Goal: Information Seeking & Learning: Learn about a topic

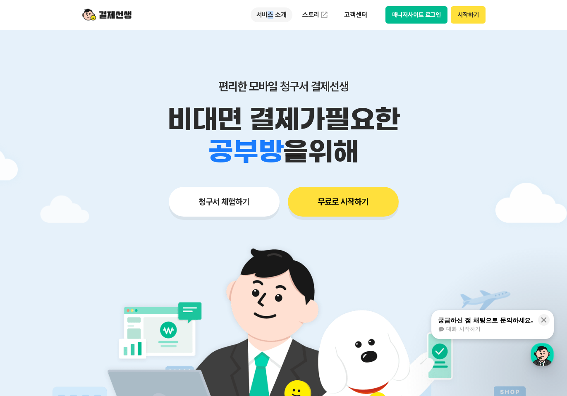
click at [272, 13] on p "서비스 소개" at bounding box center [272, 14] width 42 height 15
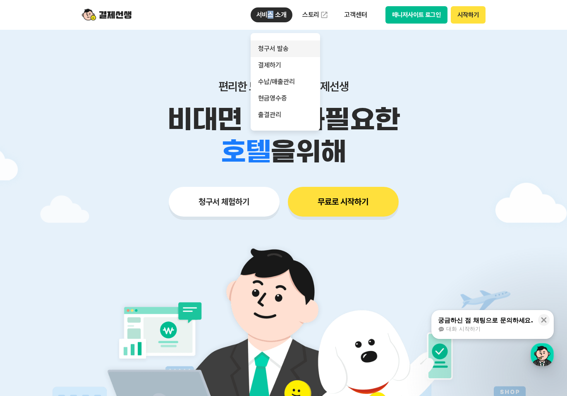
click at [287, 46] on link "청구서 발송" at bounding box center [285, 49] width 69 height 17
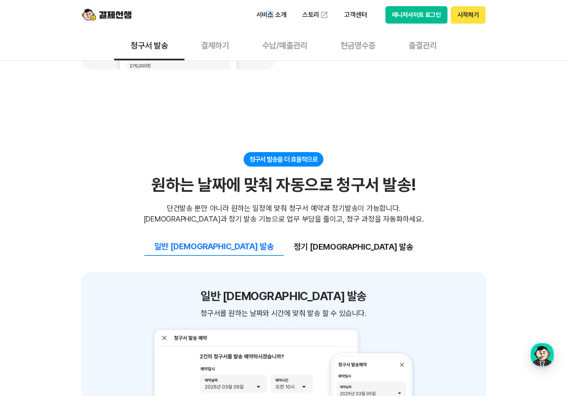
scroll to position [786, 0]
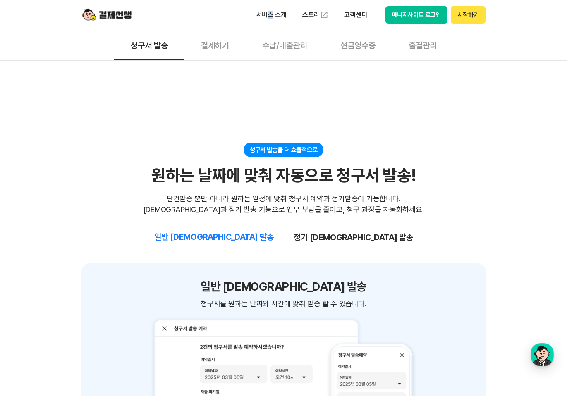
click at [326, 229] on button "정기 예약 발송" at bounding box center [353, 237] width 139 height 17
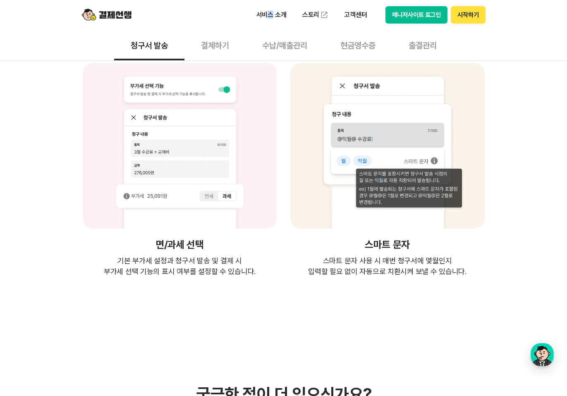
scroll to position [1530, 0]
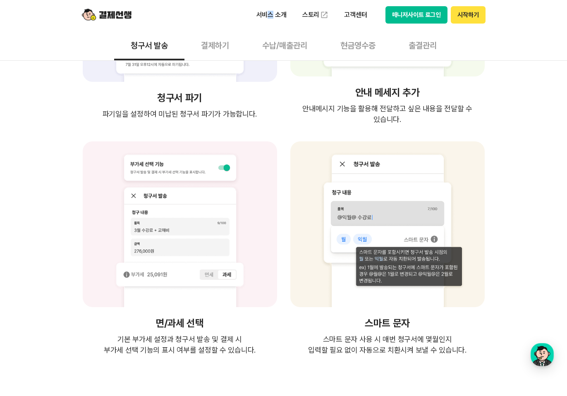
click at [204, 36] on button "결제하기" at bounding box center [214, 45] width 61 height 31
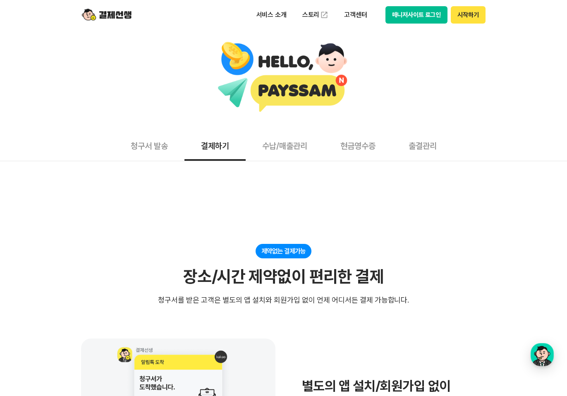
click at [215, 47] on div at bounding box center [283, 77] width 559 height 72
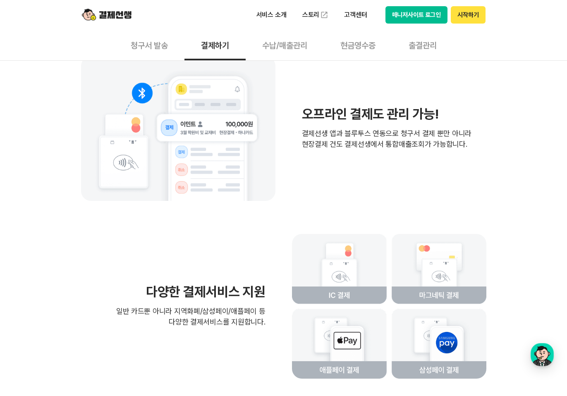
scroll to position [1737, 0]
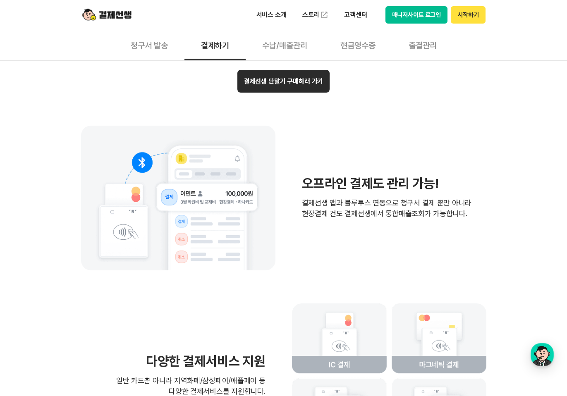
click at [277, 48] on button "수납/매출관리" at bounding box center [285, 45] width 78 height 31
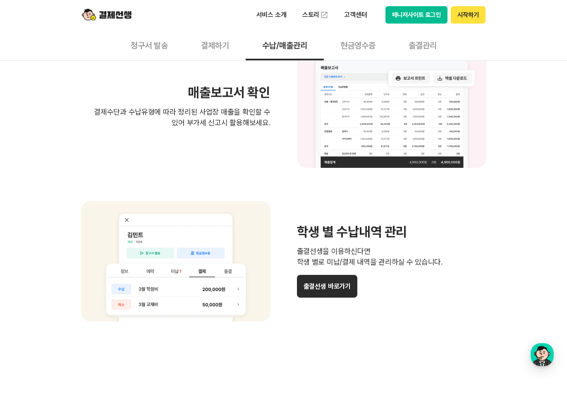
scroll to position [662, 0]
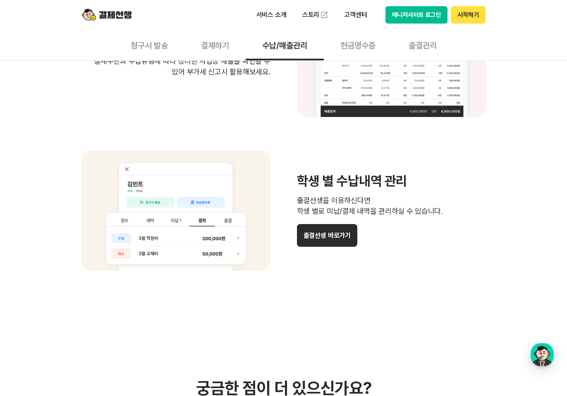
click at [361, 47] on button "현금영수증" at bounding box center [358, 45] width 68 height 31
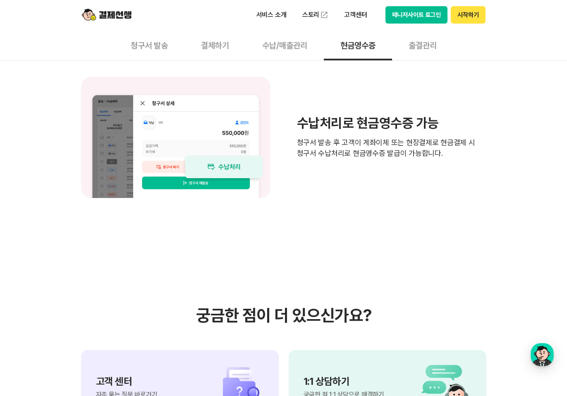
scroll to position [662, 0]
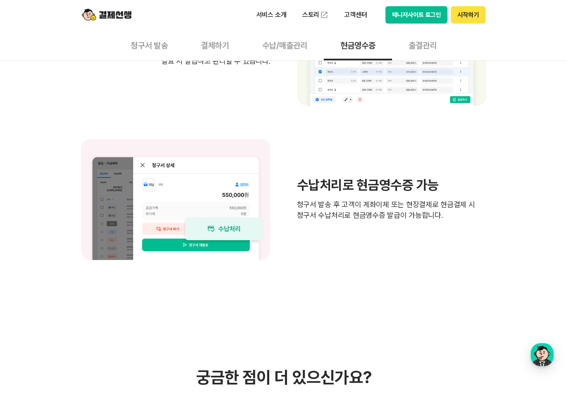
click at [430, 48] on button "출결관리" at bounding box center [422, 45] width 61 height 31
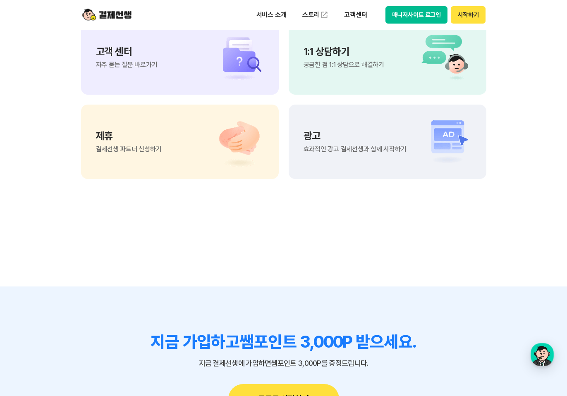
scroll to position [1737, 0]
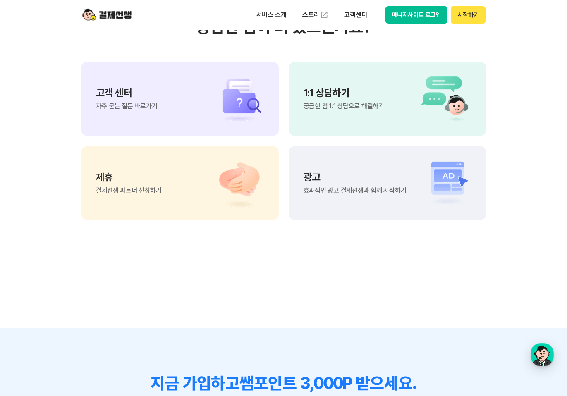
click at [209, 118] on img at bounding box center [235, 99] width 58 height 50
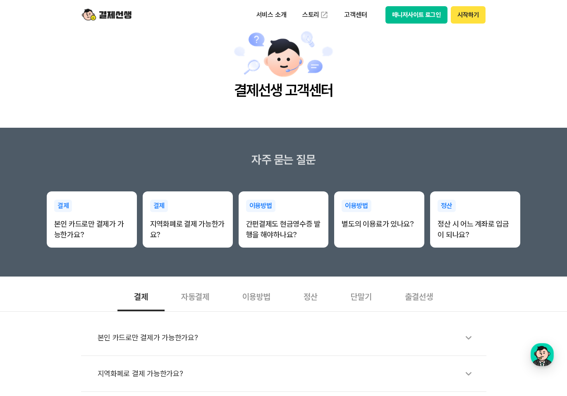
scroll to position [83, 0]
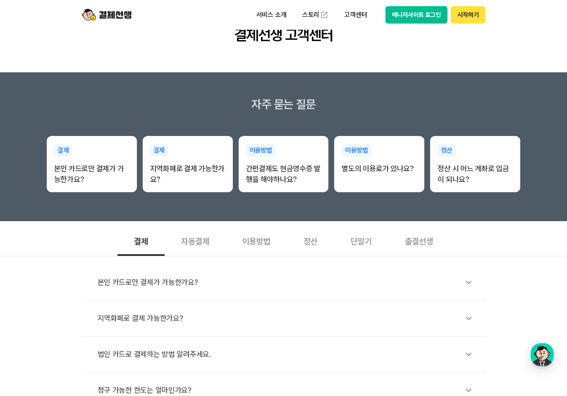
click at [313, 243] on div "정산" at bounding box center [310, 240] width 47 height 31
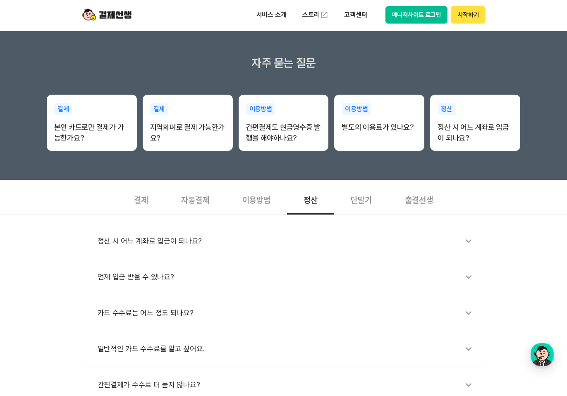
scroll to position [165, 0]
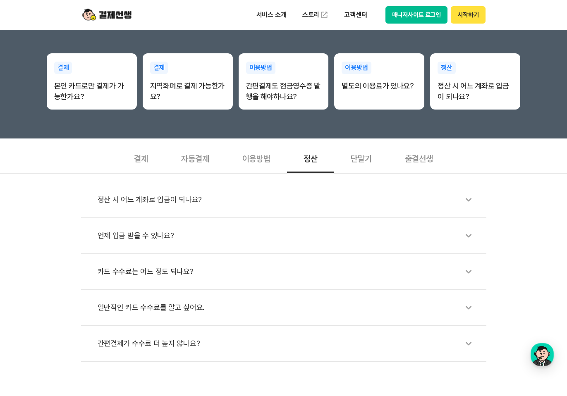
click at [172, 274] on div "카드 수수료는 어느 정도 되나요?" at bounding box center [288, 271] width 380 height 19
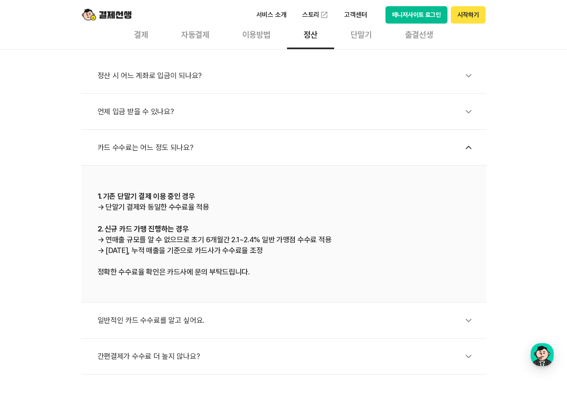
scroll to position [331, 0]
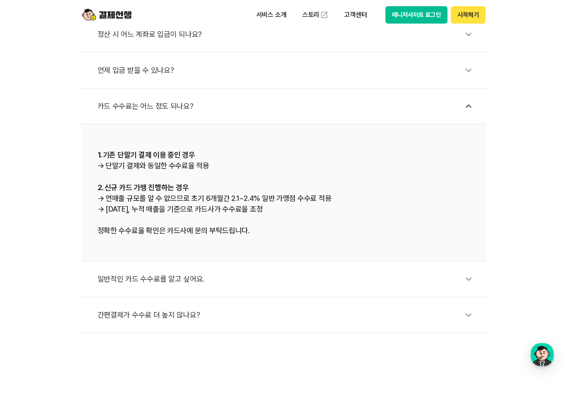
click at [174, 276] on div "일반적인 카드 수수료를 알고 싶어요." at bounding box center [288, 279] width 380 height 19
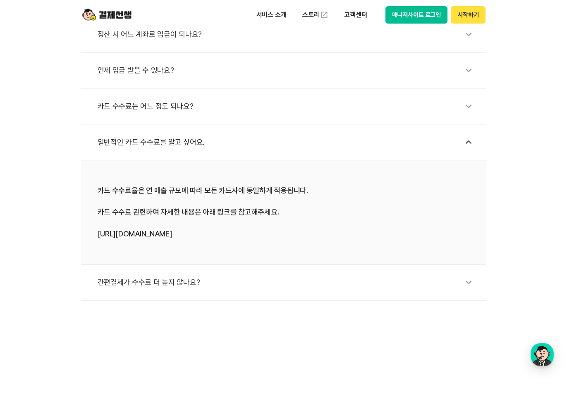
click at [178, 284] on div "간편결제가 수수료 더 높지 않나요?" at bounding box center [288, 282] width 380 height 19
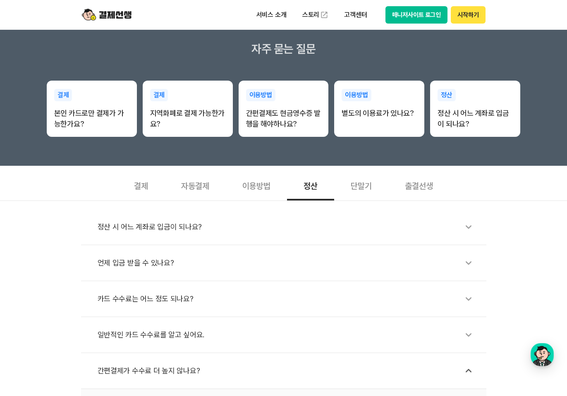
scroll to position [124, 0]
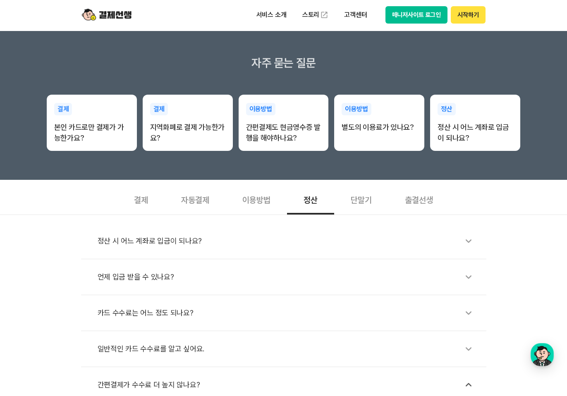
click at [366, 199] on div "단말기" at bounding box center [361, 199] width 54 height 31
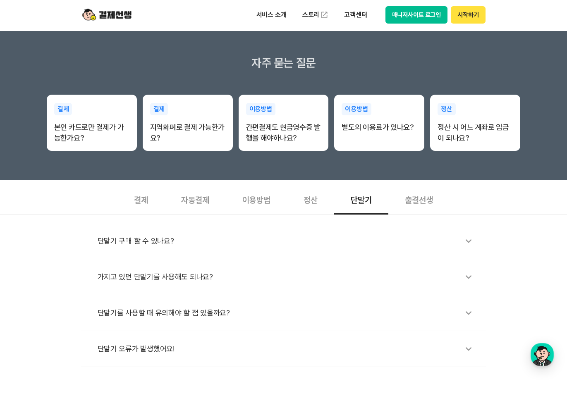
click at [151, 277] on div "가지고 있던 단말기를 사용해도 되나요?" at bounding box center [288, 277] width 380 height 19
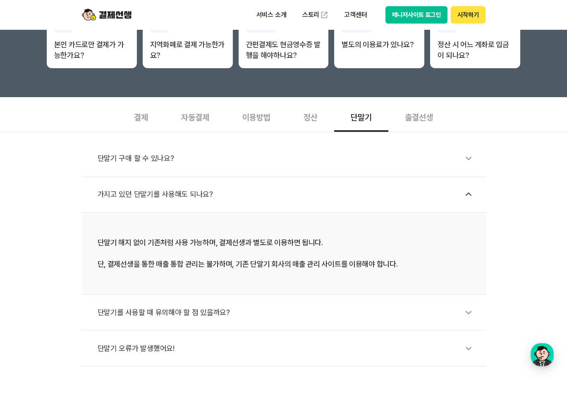
scroll to position [248, 0]
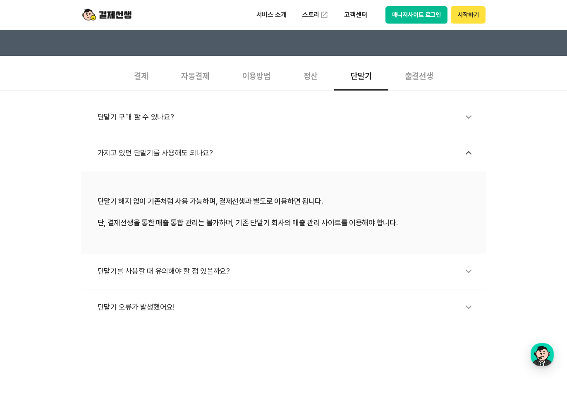
click at [198, 275] on div "단말기를 사용할 때 유의해야 할 점 있을까요?" at bounding box center [288, 271] width 380 height 19
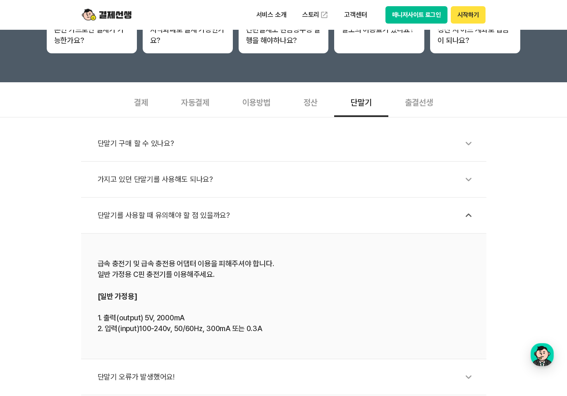
scroll to position [207, 0]
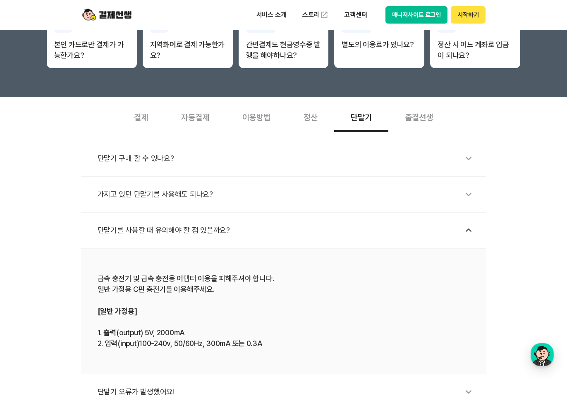
click at [177, 161] on div "단말기 구매 할 수 있나요?" at bounding box center [288, 158] width 380 height 19
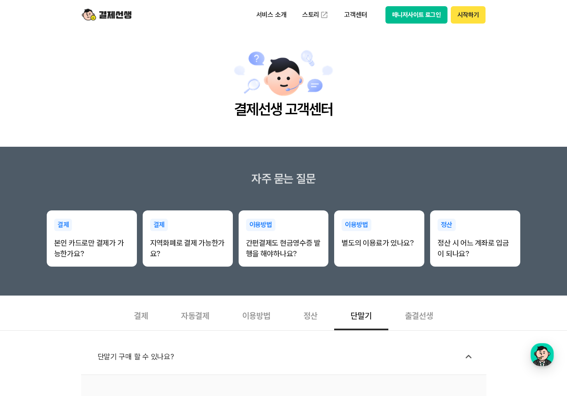
scroll to position [0, 0]
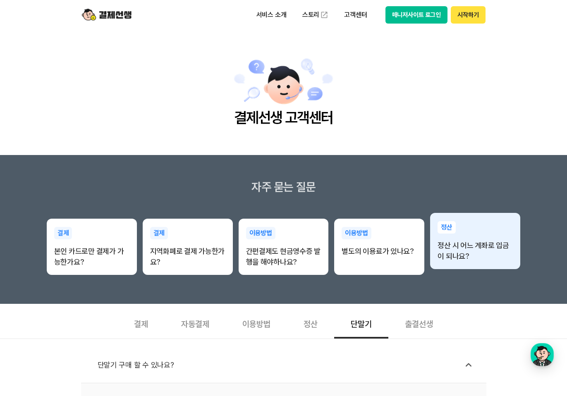
click at [472, 260] on p "정산 시 어느 계좌로 입금이 되나요?" at bounding box center [474, 250] width 75 height 21
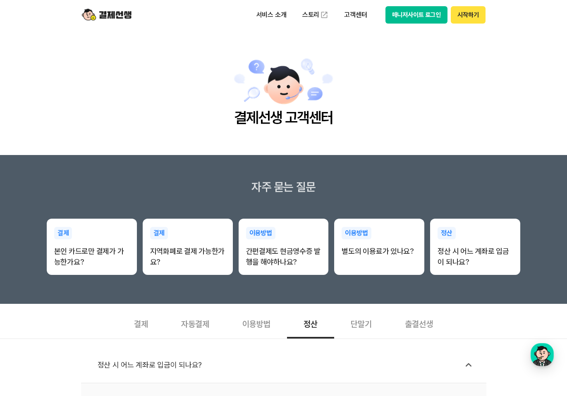
click at [116, 8] on img at bounding box center [107, 15] width 50 height 16
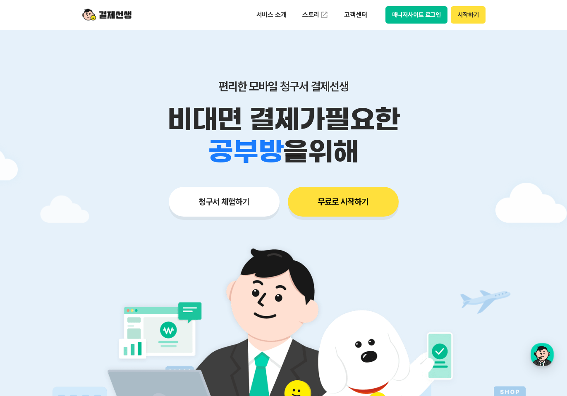
click at [242, 205] on button "청구서 체험하기" at bounding box center [224, 202] width 111 height 30
click at [311, 12] on link "스토리" at bounding box center [315, 15] width 38 height 17
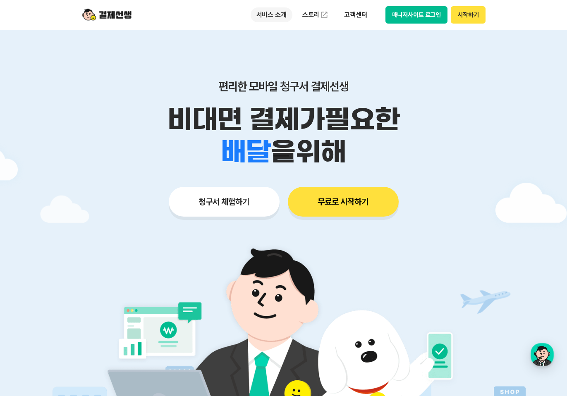
click at [280, 17] on p "서비스 소개" at bounding box center [272, 14] width 42 height 15
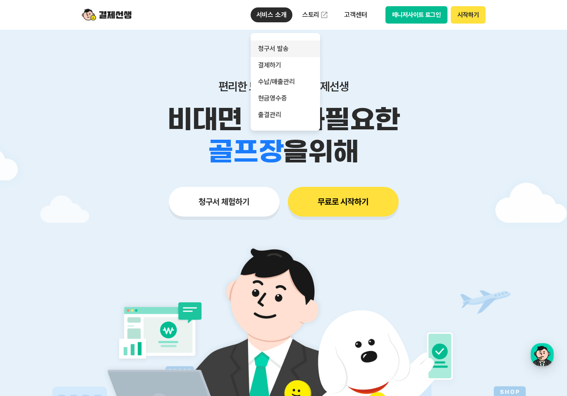
click at [274, 51] on link "청구서 발송" at bounding box center [285, 49] width 69 height 17
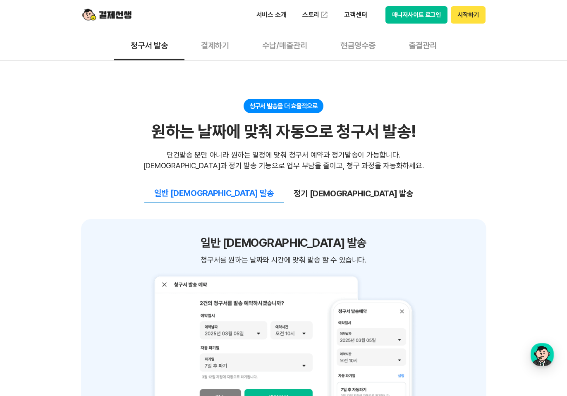
scroll to position [827, 0]
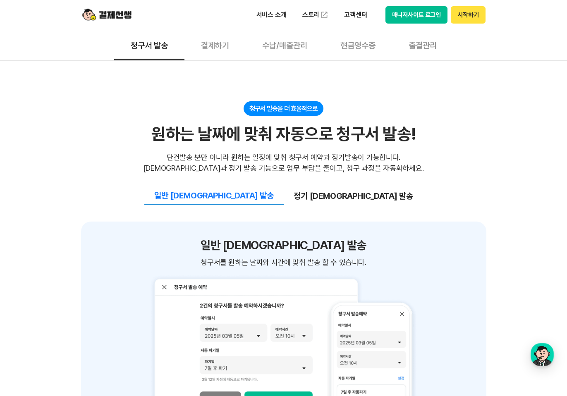
click at [313, 187] on button "정기 예약 발송" at bounding box center [353, 195] width 139 height 17
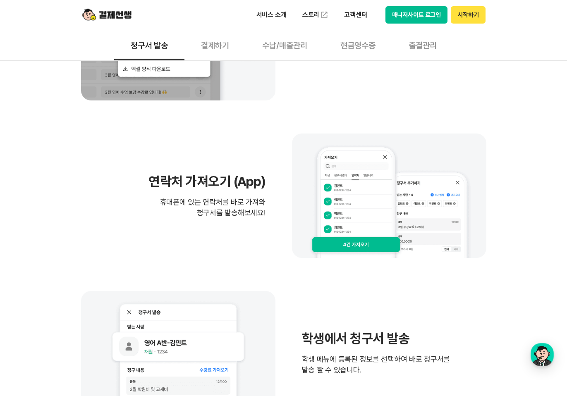
scroll to position [372, 0]
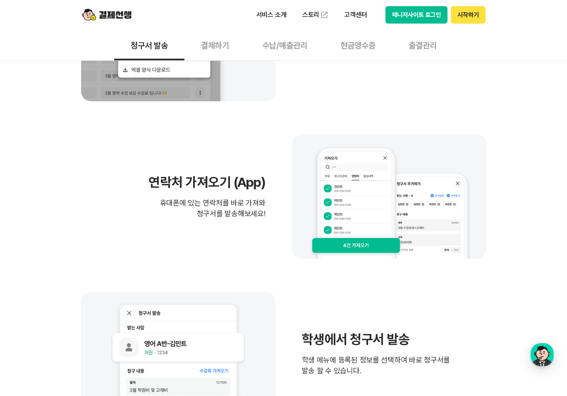
click at [220, 45] on button "결제하기" at bounding box center [214, 45] width 61 height 31
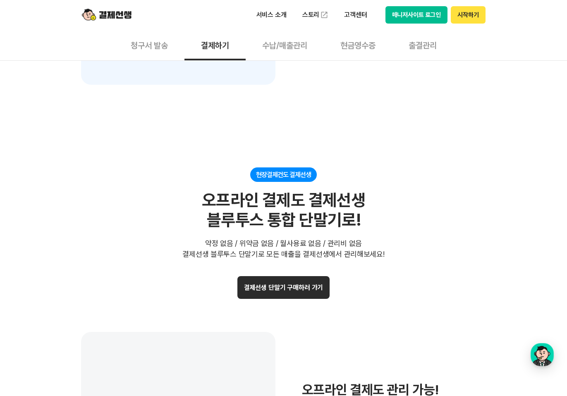
scroll to position [1654, 0]
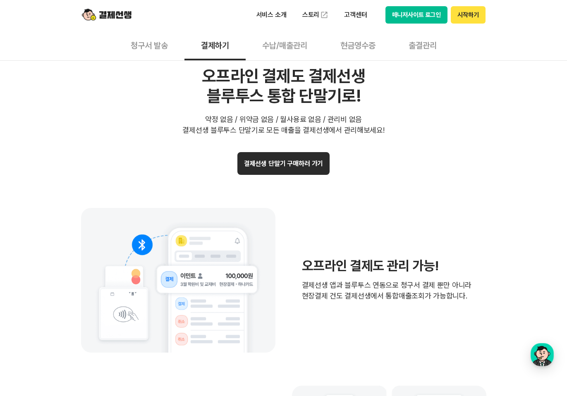
click at [291, 167] on button "결제선생 단말기 구매하러 가기" at bounding box center [283, 163] width 93 height 23
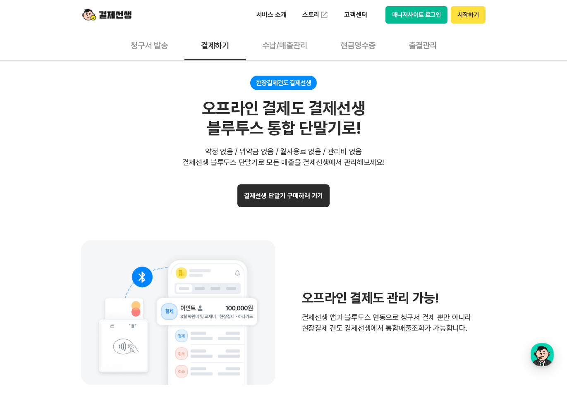
scroll to position [1571, 0]
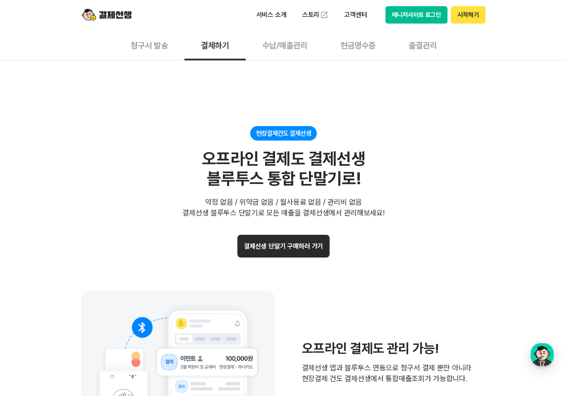
click at [430, 46] on button "출결관리" at bounding box center [422, 45] width 61 height 31
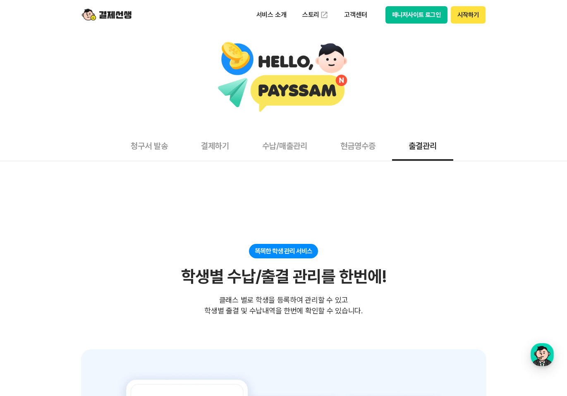
click at [363, 147] on button "현금영수증" at bounding box center [358, 145] width 68 height 31
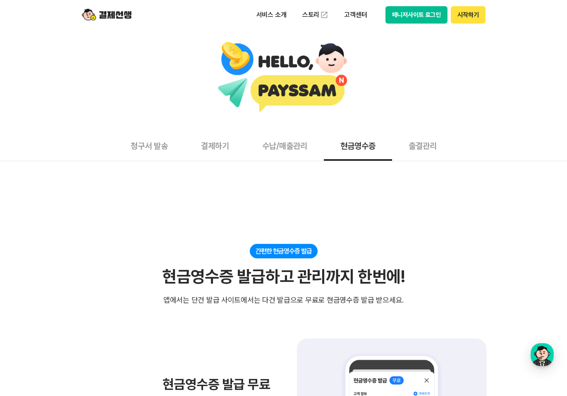
click at [291, 149] on button "수납/매출관리" at bounding box center [285, 145] width 78 height 31
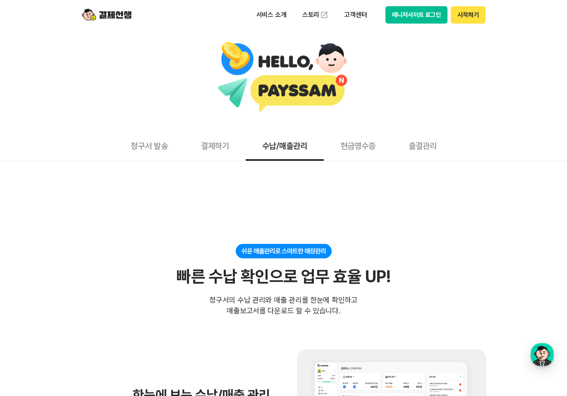
click at [357, 143] on button "현금영수증" at bounding box center [358, 145] width 68 height 31
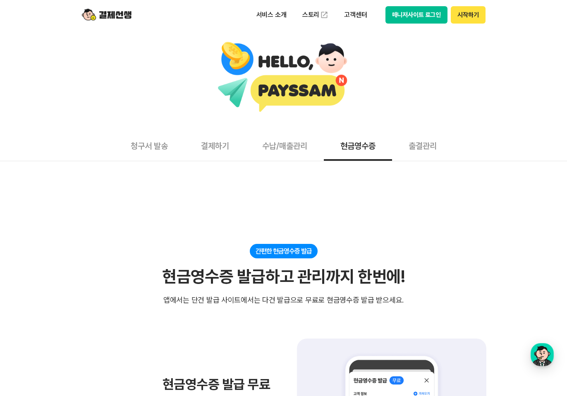
click at [275, 150] on button "수납/매출관리" at bounding box center [285, 145] width 78 height 31
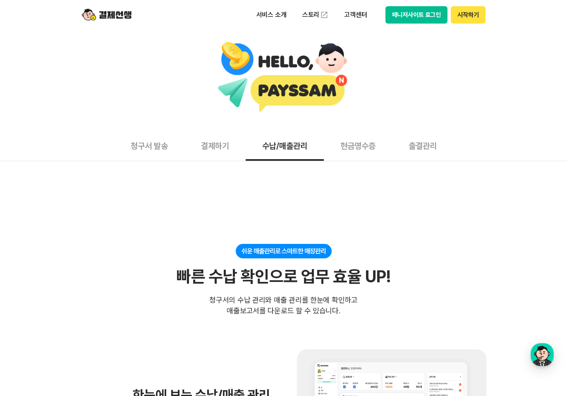
click at [224, 144] on button "결제하기" at bounding box center [214, 145] width 61 height 31
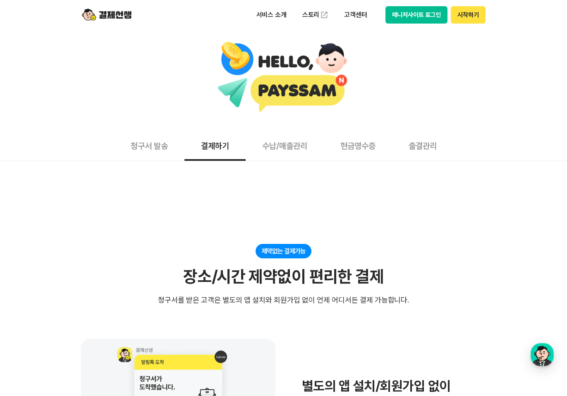
click at [144, 145] on button "청구서 발송" at bounding box center [149, 145] width 70 height 31
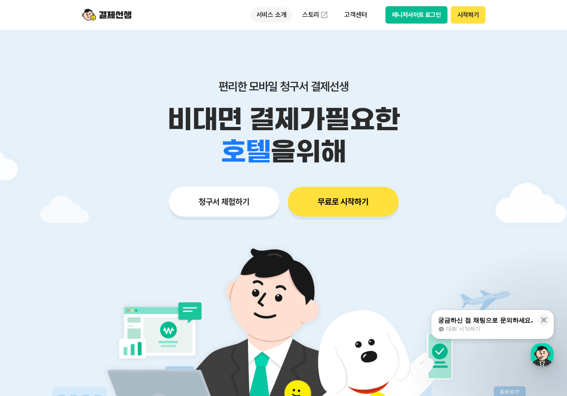
click at [278, 14] on p "서비스 소개" at bounding box center [272, 14] width 42 height 15
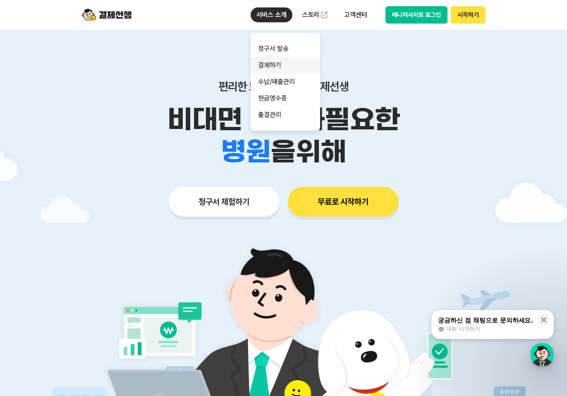
click at [279, 63] on link "결제하기" at bounding box center [285, 65] width 69 height 17
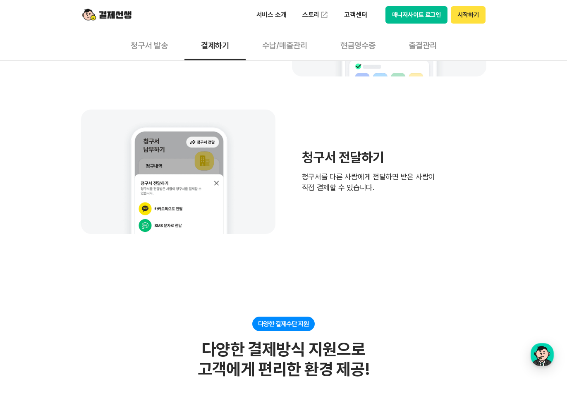
scroll to position [455, 0]
